Goal: Obtain resource: Download file/media

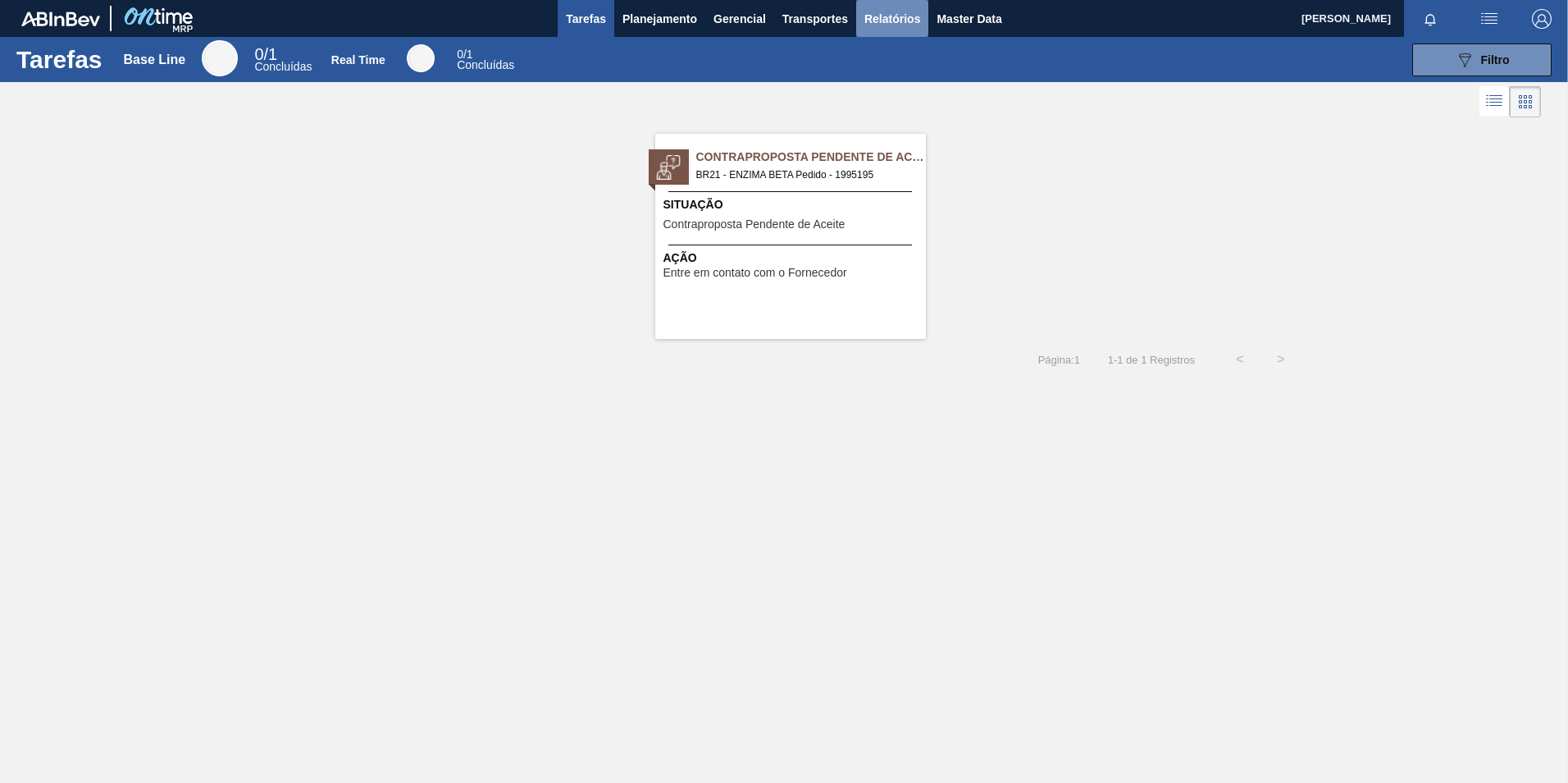
click at [887, 10] on span "Relatórios" at bounding box center [893, 19] width 56 height 20
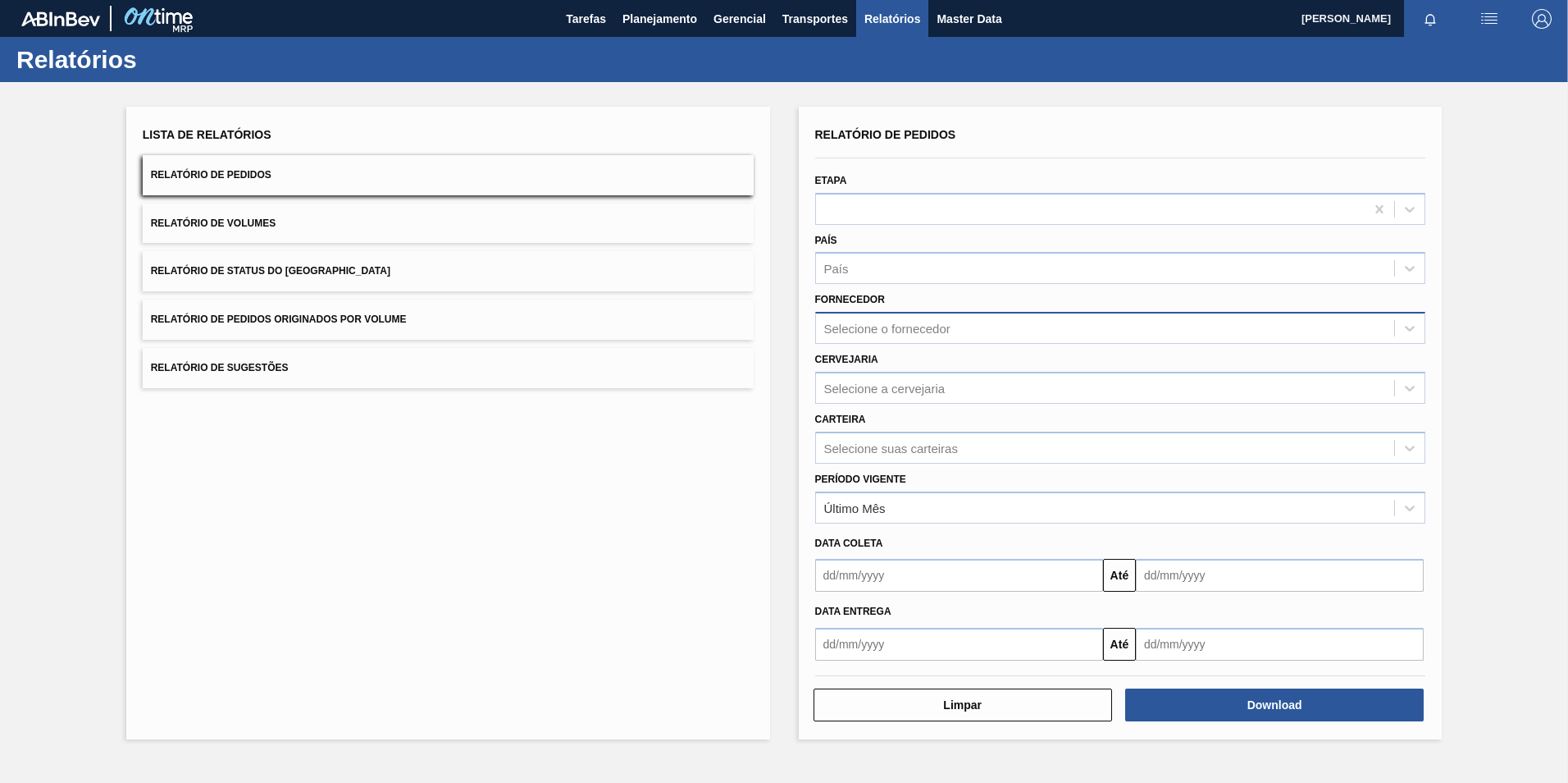
click at [878, 340] on div "Selecione o fornecedor" at bounding box center [1121, 327] width 611 height 32
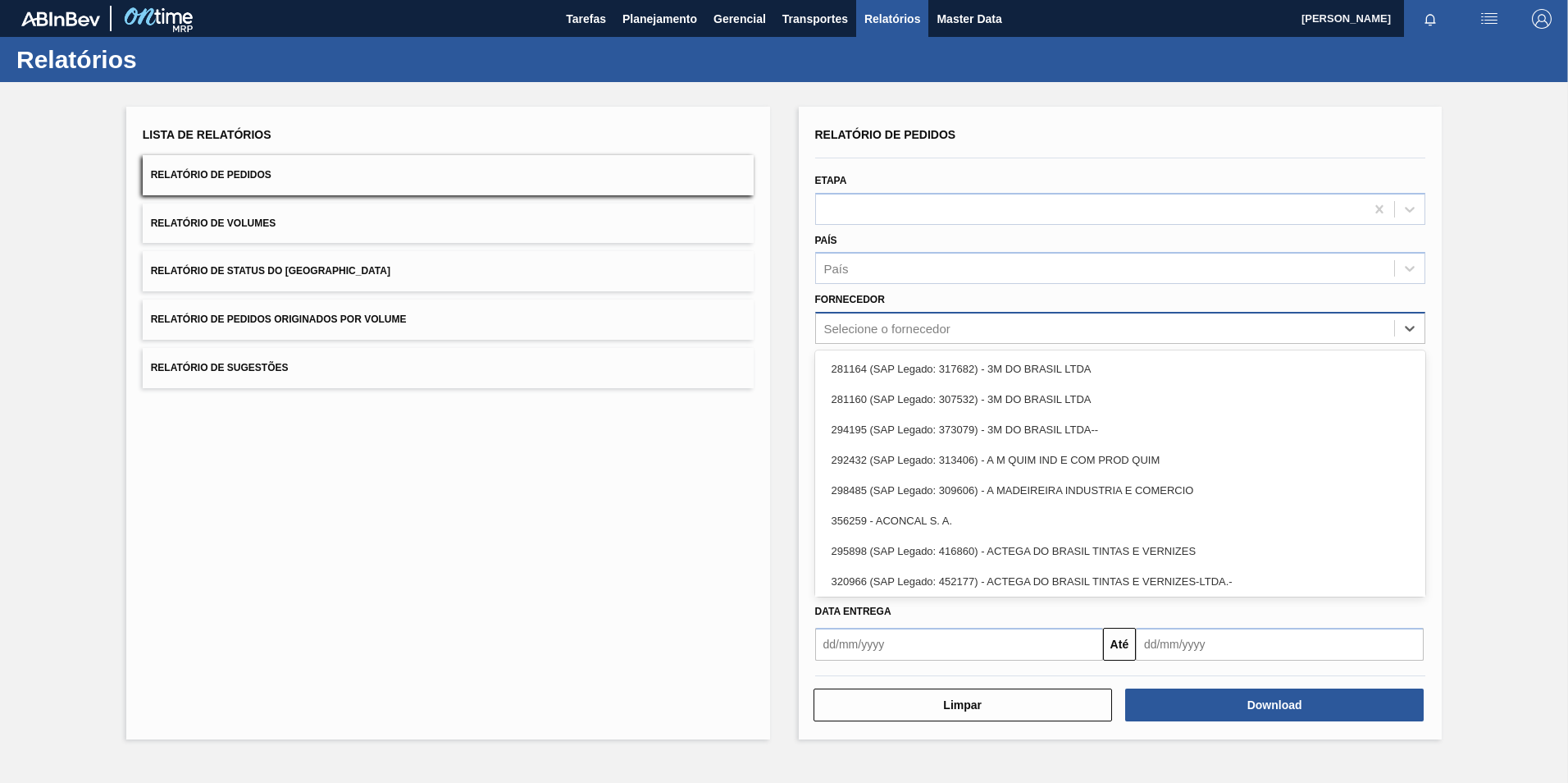
paste input "289877"
type input "289877"
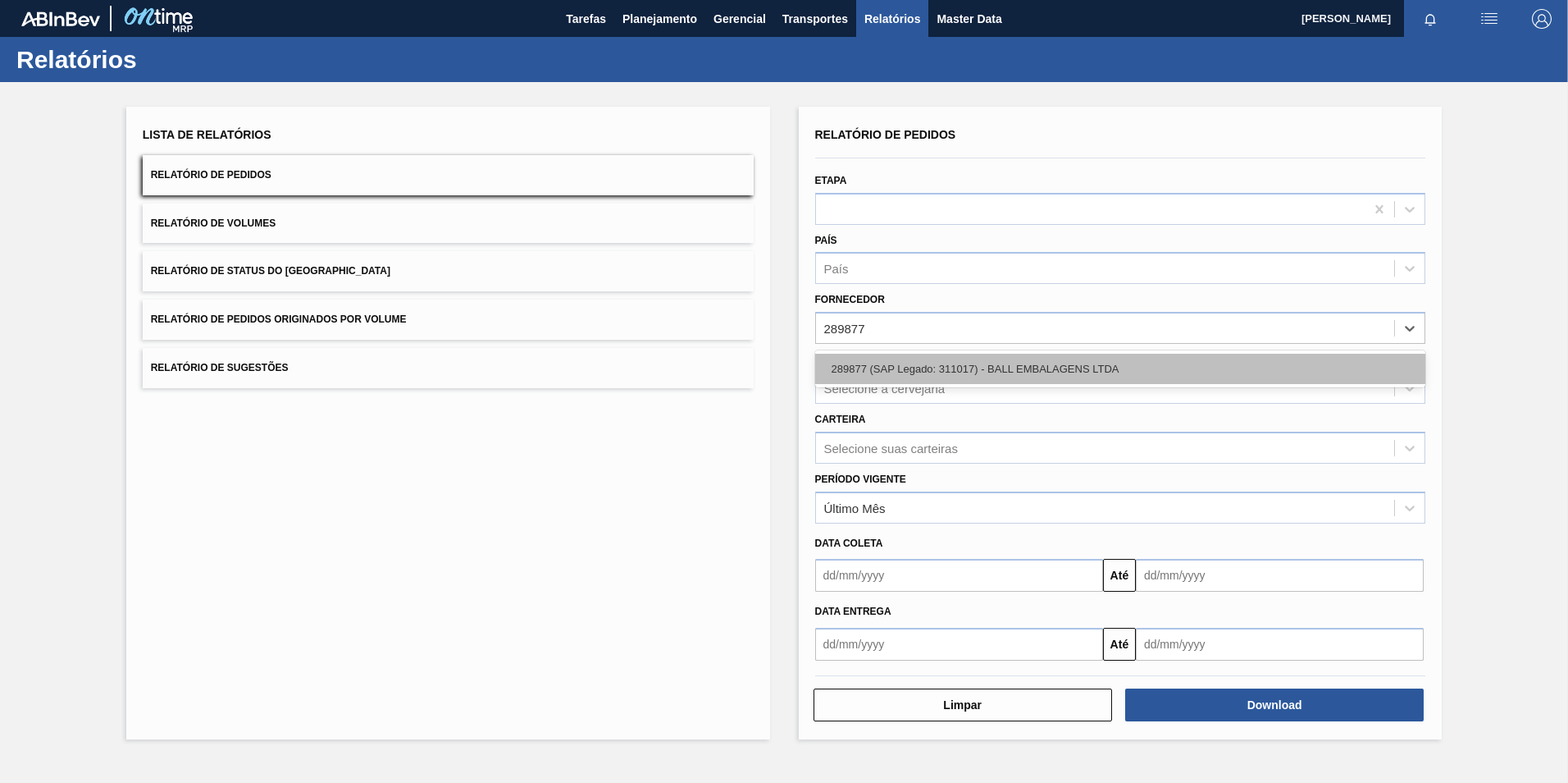
click at [922, 371] on div "289877 (SAP Legado: 311017) - BALL EMBALAGENS LTDA" at bounding box center [1121, 368] width 611 height 31
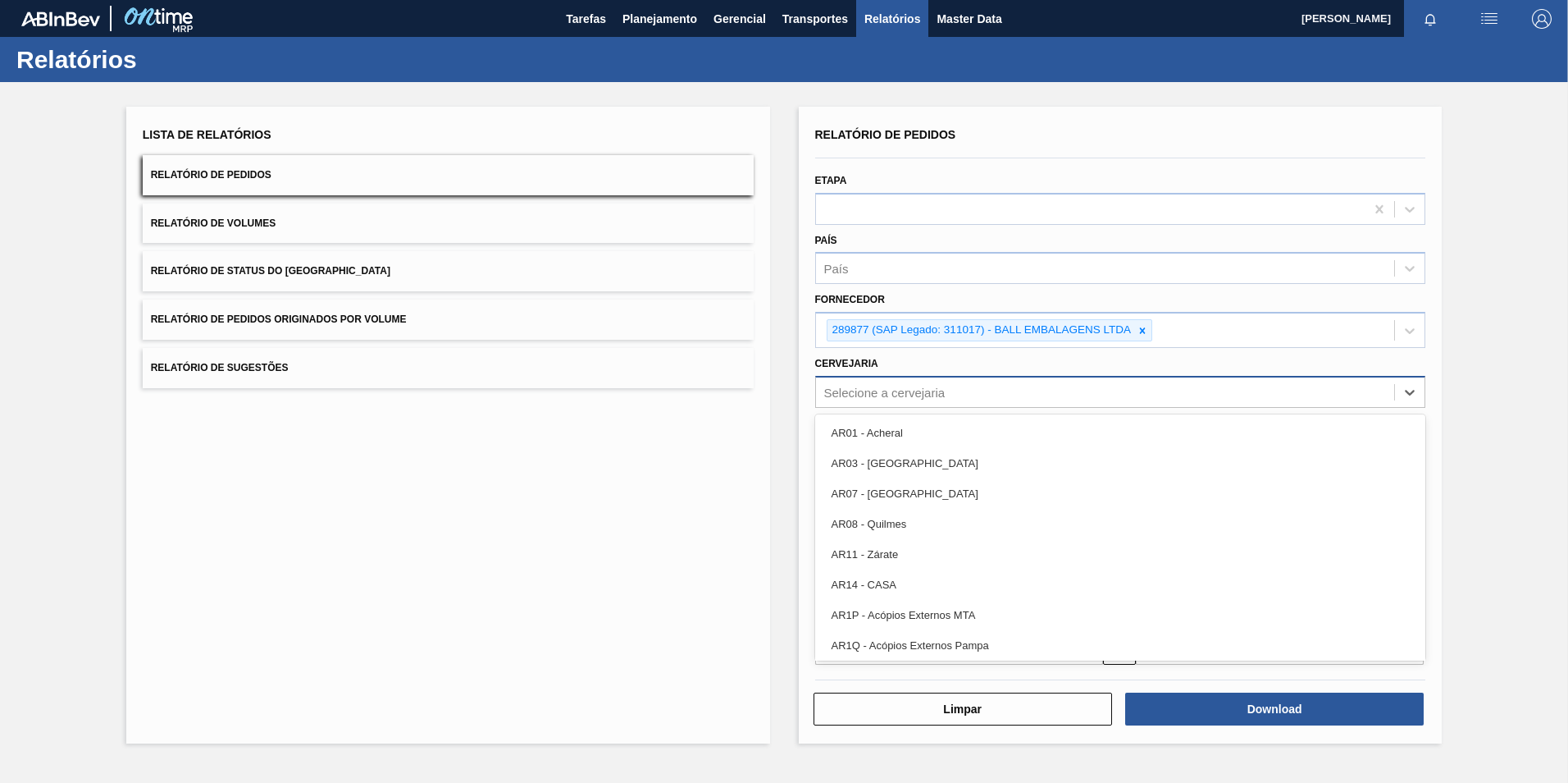
drag, startPoint x: 886, startPoint y: 388, endPoint x: 887, endPoint y: 396, distance: 8.1
click at [888, 390] on div "Selecione a cervejaria" at bounding box center [885, 392] width 121 height 14
type input "07"
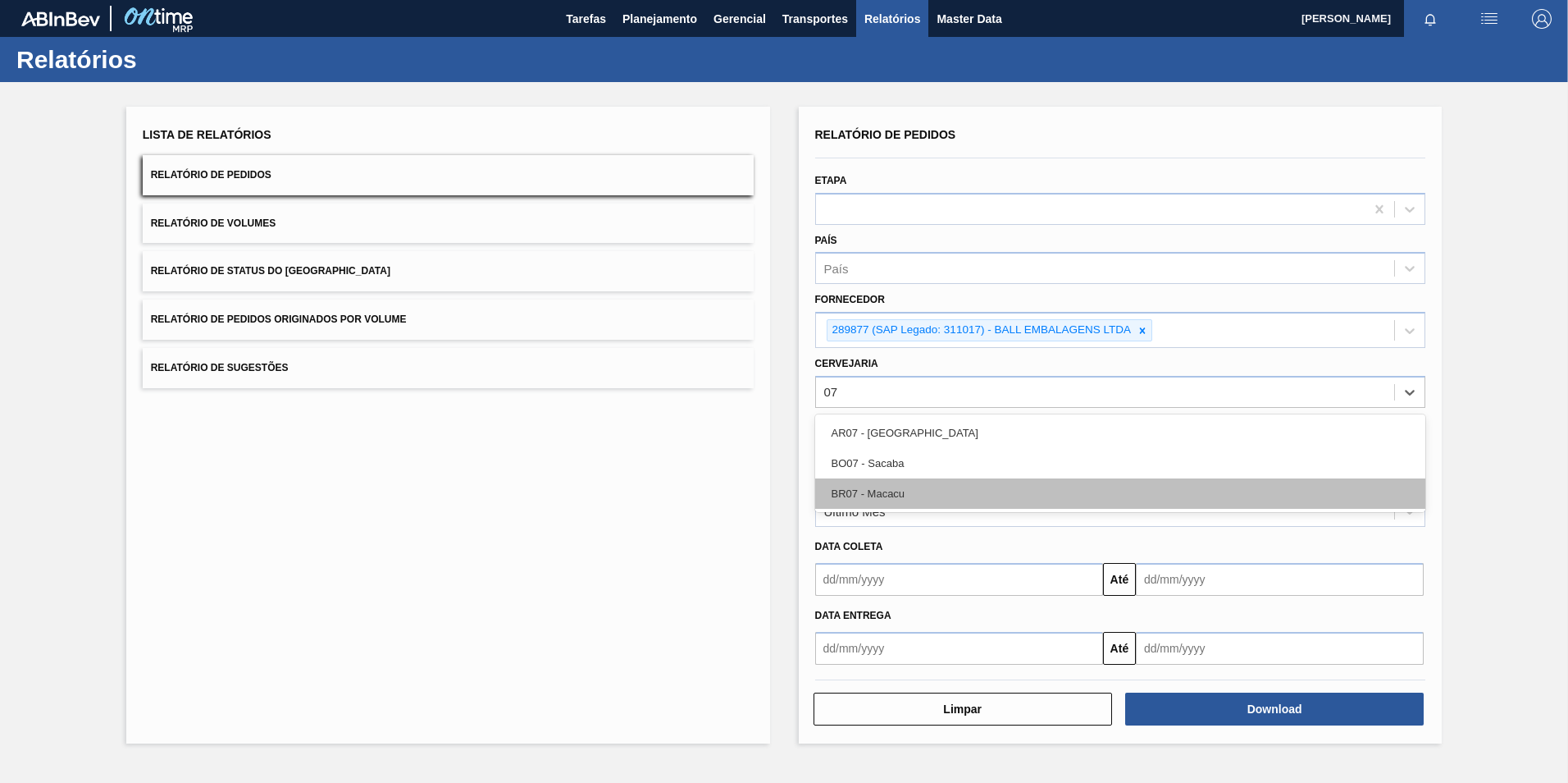
click at [853, 479] on div "BR07 - Macacu" at bounding box center [1121, 493] width 611 height 31
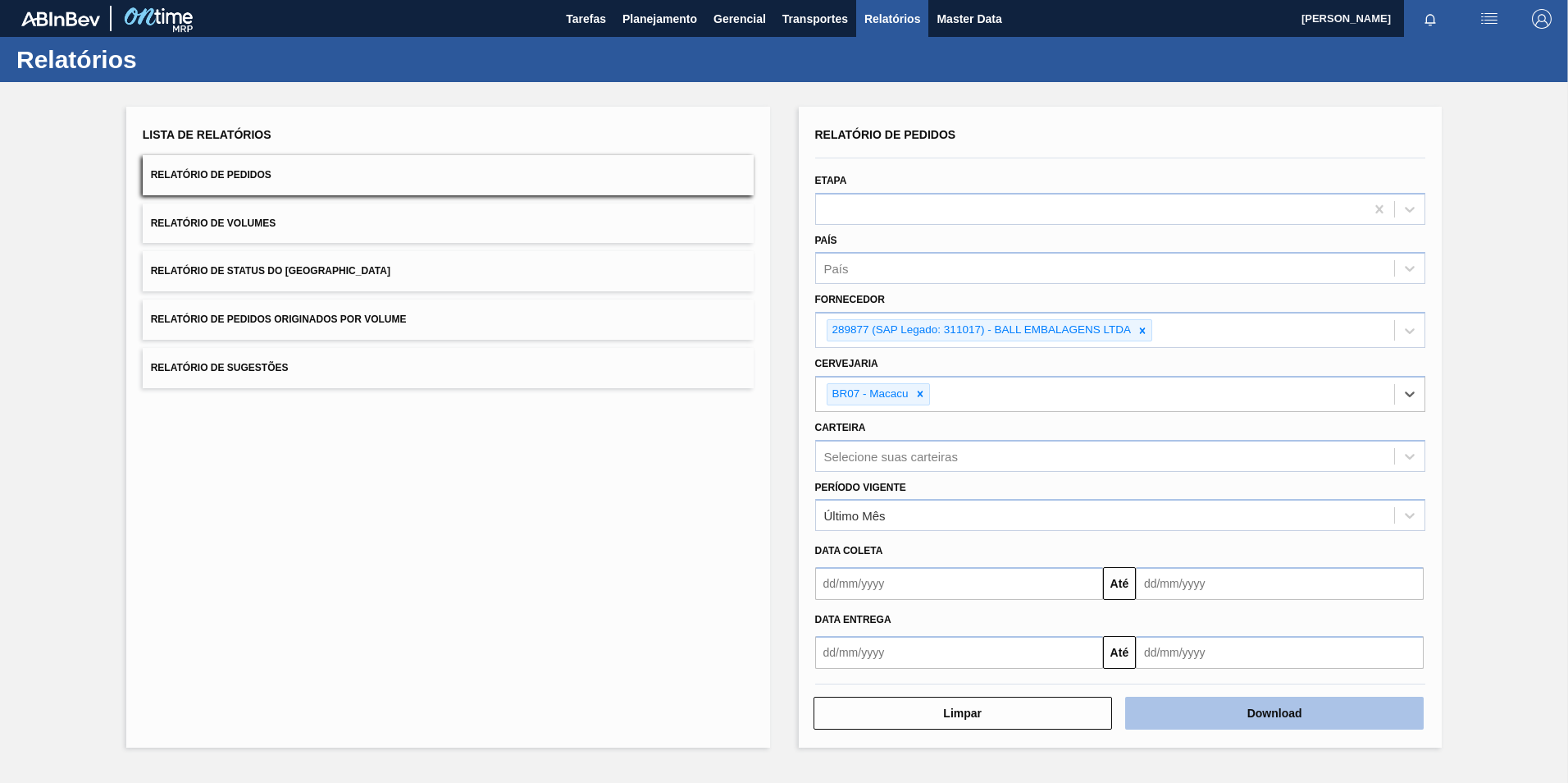
click at [1261, 708] on button "Download" at bounding box center [1275, 712] width 298 height 33
